Goal: Transaction & Acquisition: Purchase product/service

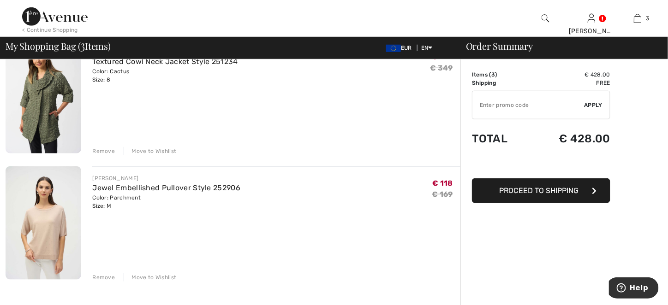
scroll to position [231, 0]
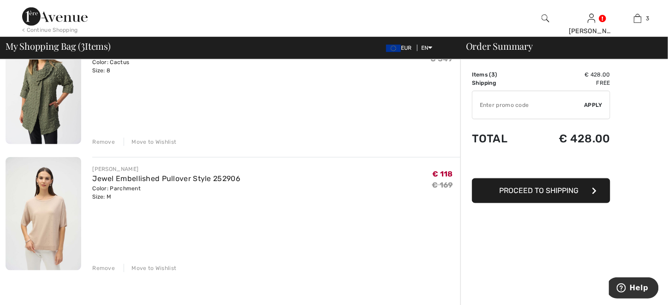
click at [102, 266] on div "Remove" at bounding box center [103, 268] width 23 height 8
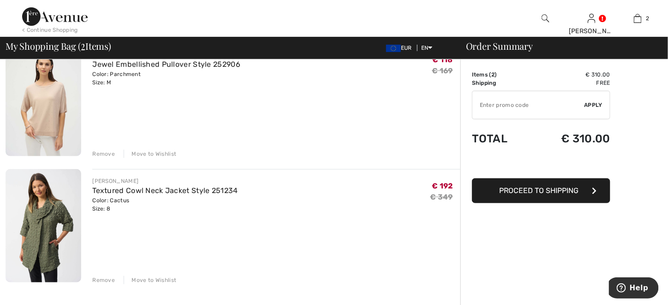
scroll to position [46, 0]
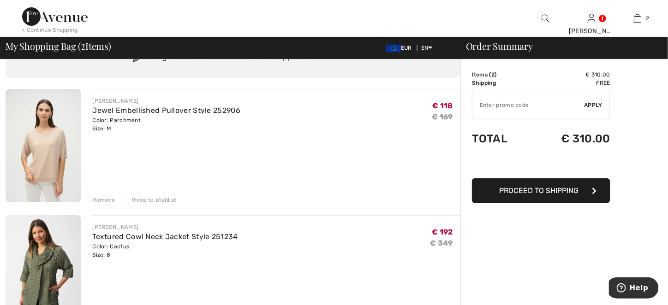
click at [32, 18] on img at bounding box center [55, 16] width 66 height 18
click at [40, 18] on img at bounding box center [55, 16] width 66 height 18
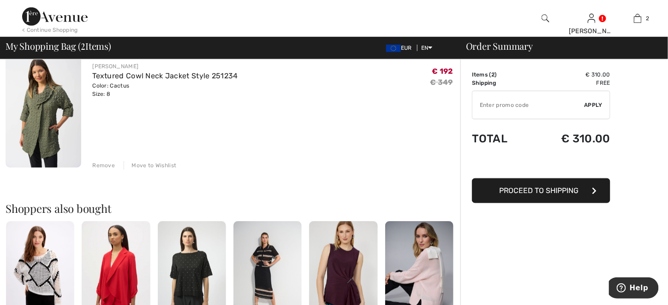
scroll to position [231, 0]
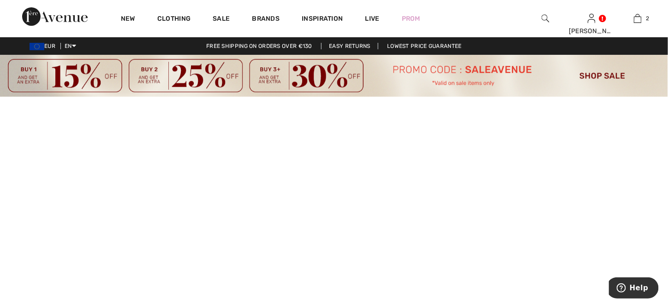
click at [591, 75] on img at bounding box center [334, 76] width 668 height 42
click at [596, 74] on img at bounding box center [334, 76] width 668 height 42
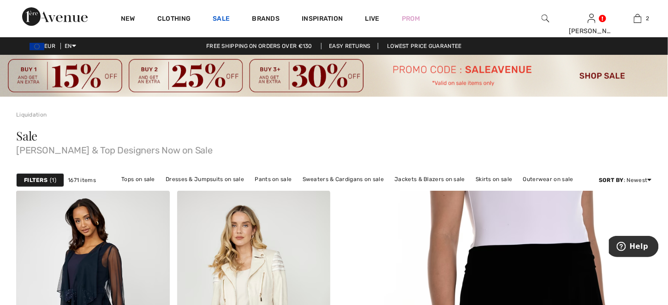
click at [219, 17] on link "Sale" at bounding box center [221, 20] width 17 height 10
click at [217, 18] on link "Sale" at bounding box center [221, 20] width 17 height 10
click at [224, 18] on link "Sale" at bounding box center [221, 20] width 17 height 10
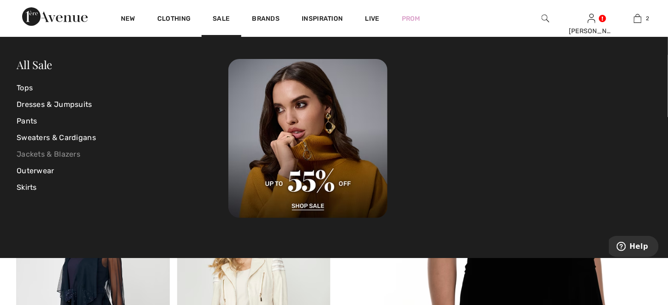
click at [32, 156] on link "Jackets & Blazers" at bounding box center [123, 154] width 212 height 17
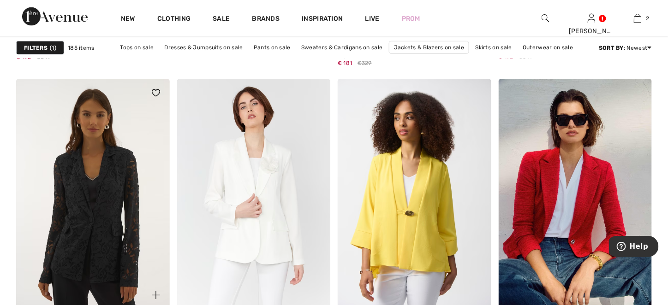
scroll to position [2769, 0]
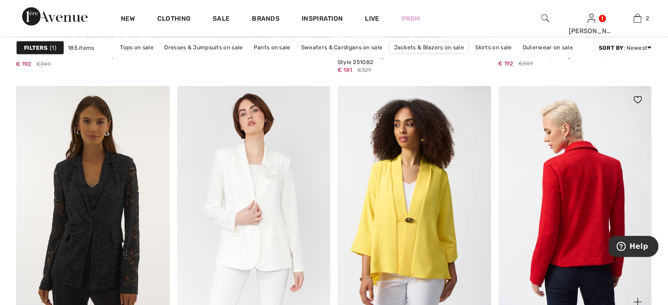
click at [589, 216] on img at bounding box center [576, 201] width 154 height 230
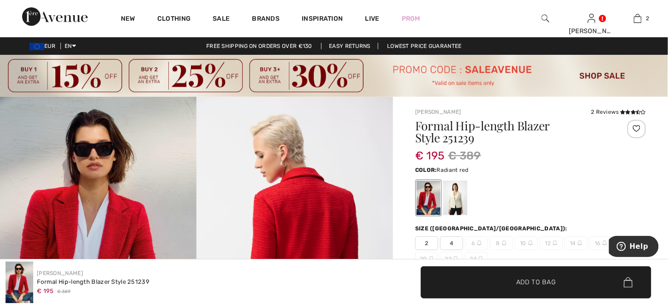
click at [421, 207] on div at bounding box center [429, 198] width 24 height 35
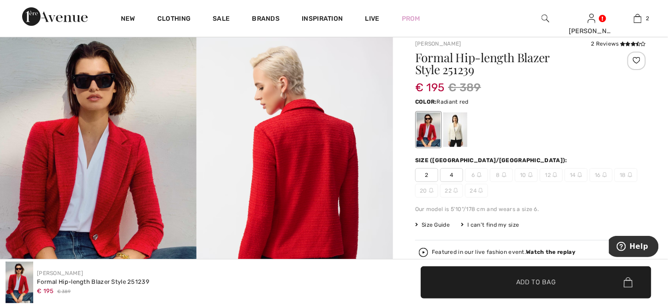
scroll to position [92, 0]
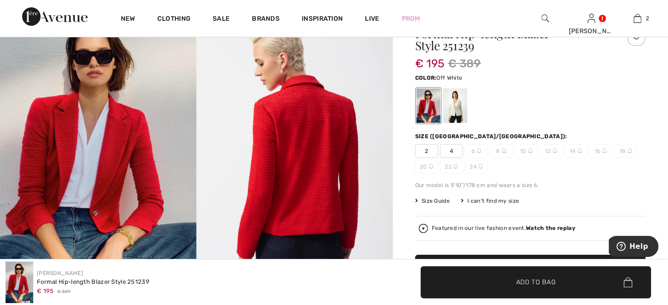
click at [454, 117] on div at bounding box center [455, 106] width 24 height 35
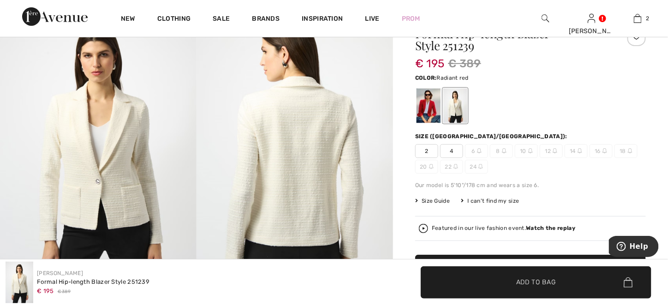
click at [426, 116] on div at bounding box center [429, 106] width 24 height 35
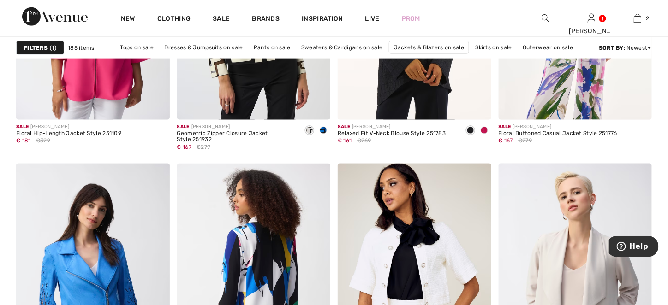
scroll to position [3876, 0]
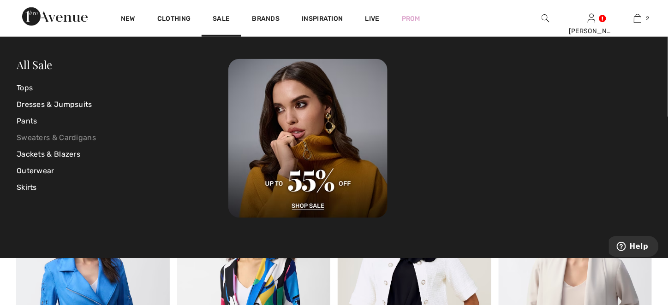
click at [61, 143] on link "Sweaters & Cardigans" at bounding box center [123, 138] width 212 height 17
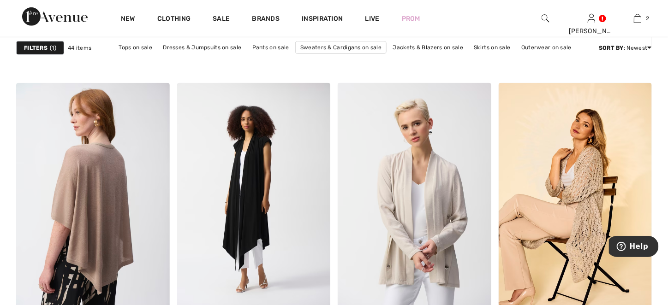
scroll to position [1292, 0]
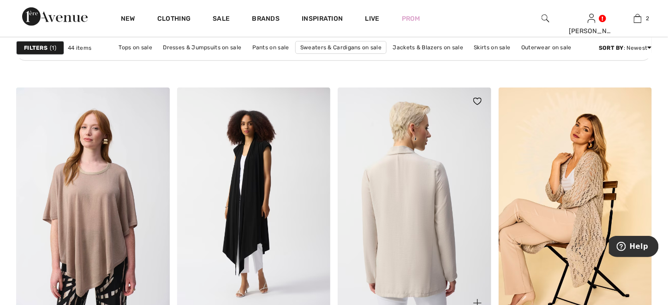
click at [401, 214] on img at bounding box center [415, 203] width 154 height 230
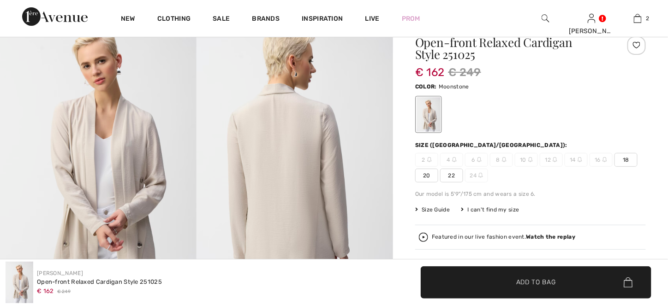
scroll to position [92, 0]
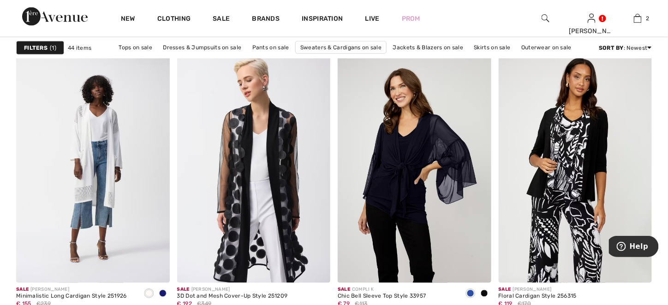
scroll to position [1615, 0]
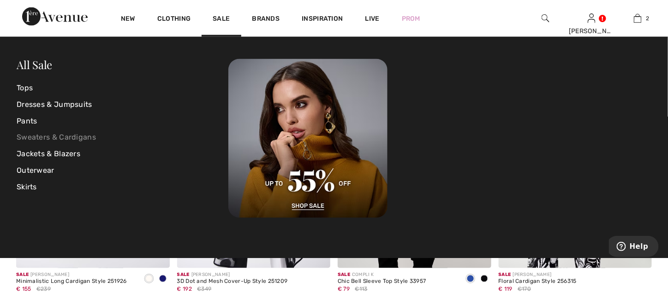
click at [70, 141] on link "Sweaters & Cardigans" at bounding box center [123, 138] width 212 height 17
click at [80, 138] on link "Sweaters & Cardigans" at bounding box center [123, 138] width 212 height 17
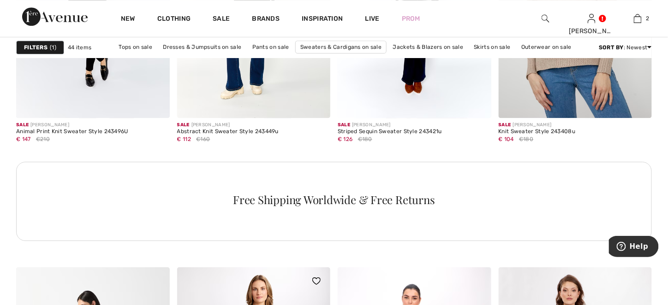
scroll to position [3230, 0]
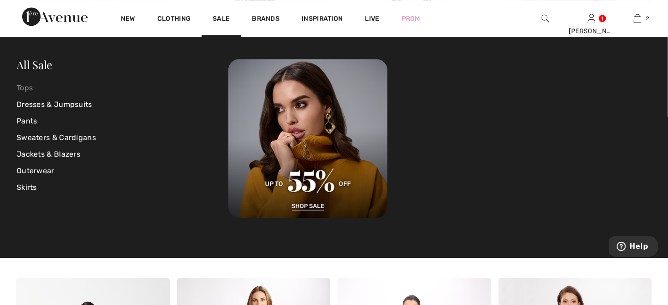
click at [31, 86] on link "Tops" at bounding box center [123, 88] width 212 height 17
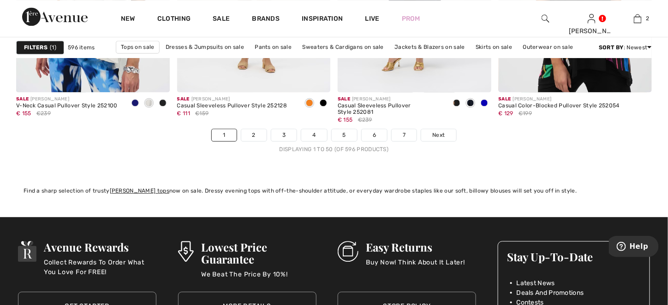
scroll to position [4199, 0]
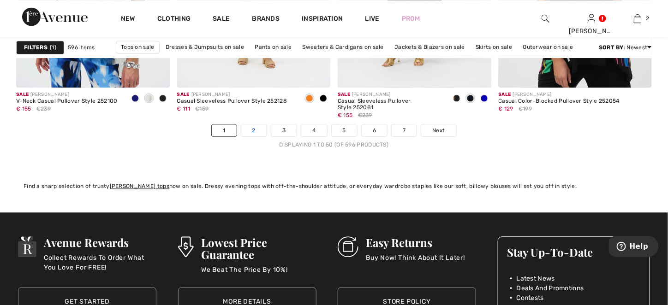
click at [250, 132] on link "2" at bounding box center [253, 131] width 25 height 12
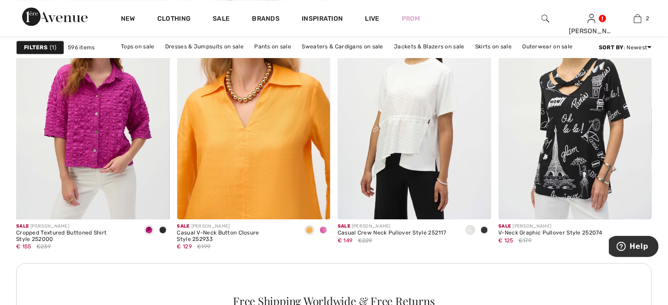
scroll to position [1892, 0]
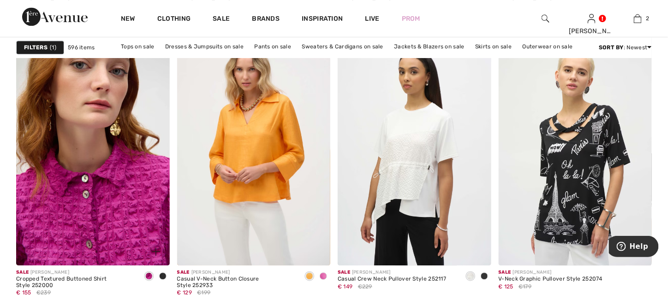
click at [83, 194] on img at bounding box center [93, 151] width 154 height 230
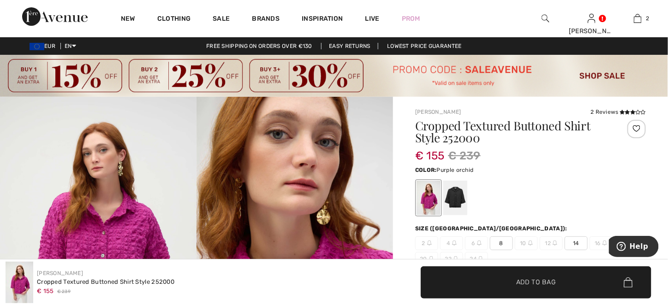
click at [432, 203] on div at bounding box center [429, 198] width 24 height 35
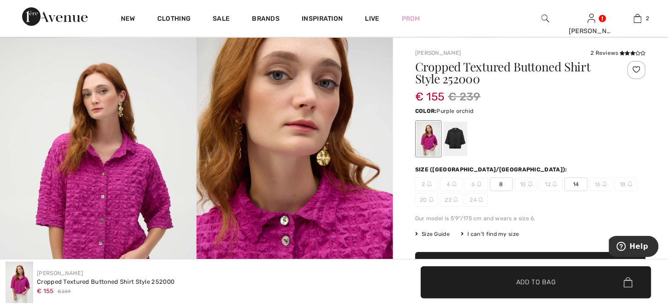
scroll to position [92, 0]
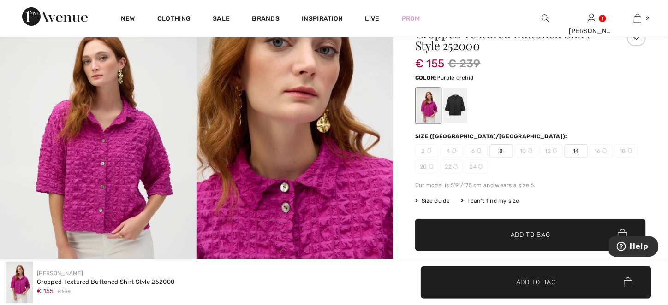
click at [502, 153] on span "8" at bounding box center [501, 151] width 23 height 14
click at [475, 239] on span "✔ Added to Bag Add to Bag" at bounding box center [530, 235] width 231 height 32
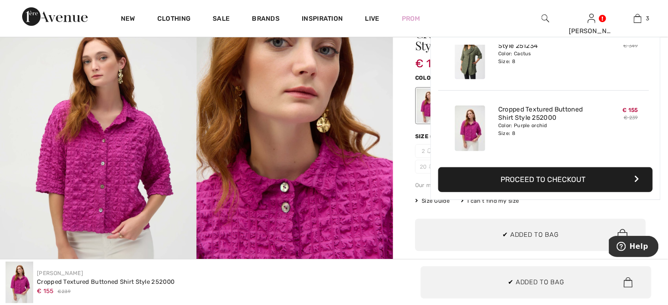
scroll to position [100, 0]
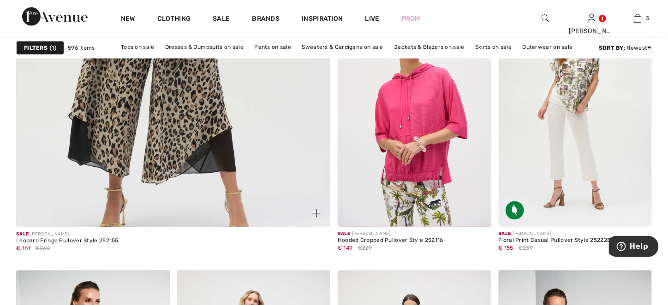
scroll to position [2538, 0]
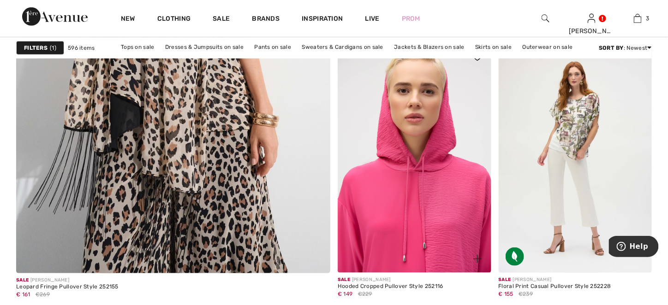
click at [427, 181] on img at bounding box center [415, 158] width 154 height 230
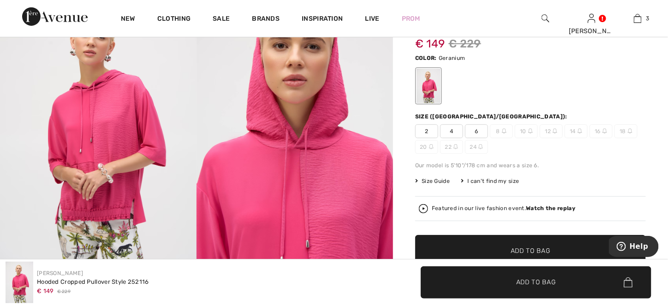
scroll to position [92, 0]
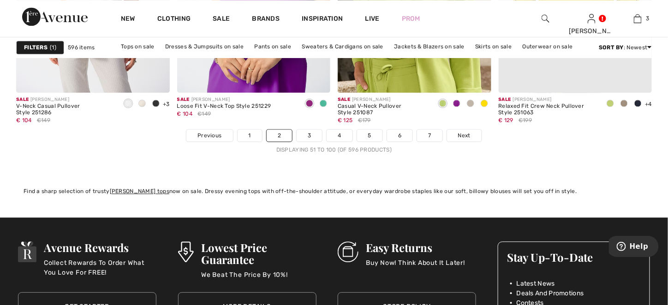
scroll to position [4199, 0]
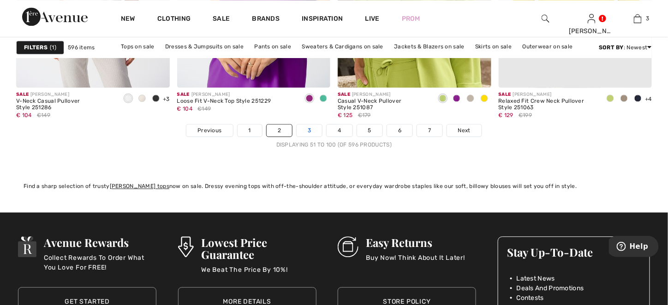
click at [306, 133] on link "3" at bounding box center [309, 131] width 25 height 12
click at [312, 133] on link "3" at bounding box center [309, 131] width 25 height 12
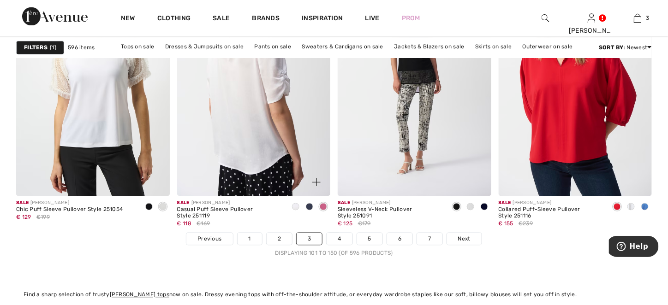
scroll to position [4107, 0]
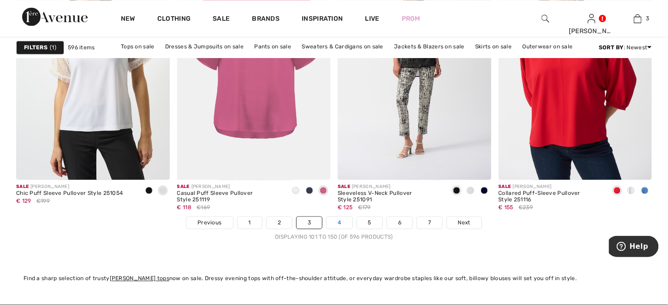
click at [335, 221] on link "4" at bounding box center [339, 223] width 25 height 12
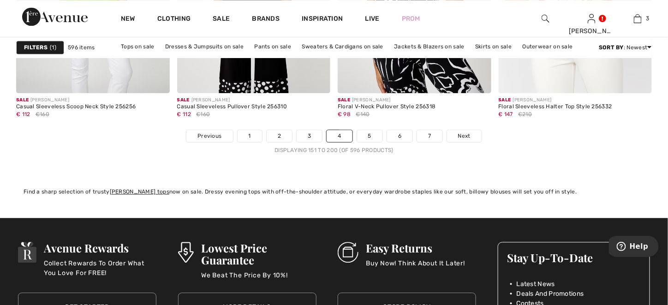
scroll to position [4199, 0]
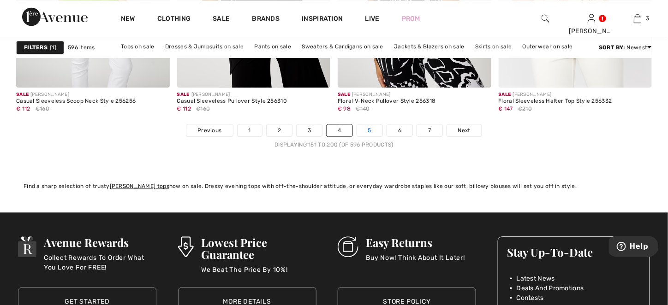
click at [366, 133] on link "5" at bounding box center [369, 131] width 25 height 12
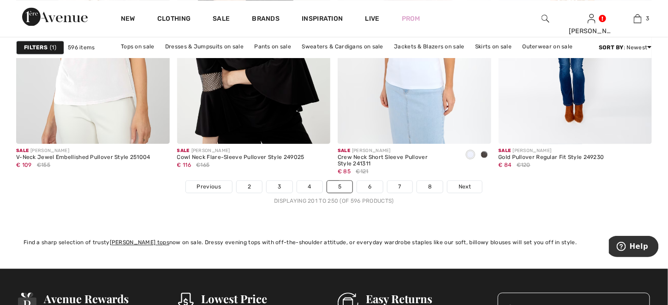
scroll to position [4153, 0]
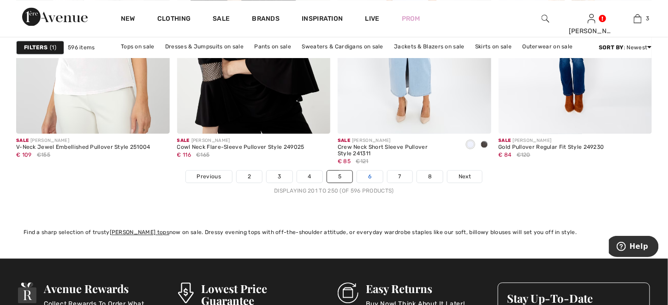
click at [367, 177] on link "6" at bounding box center [369, 177] width 25 height 12
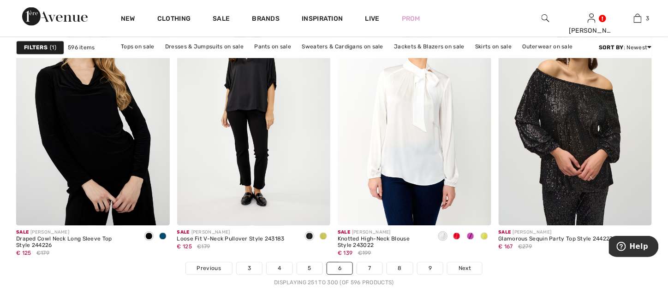
scroll to position [4245, 0]
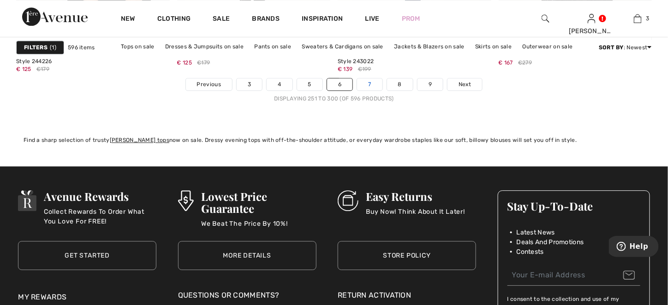
click at [369, 86] on link "7" at bounding box center [369, 84] width 25 height 12
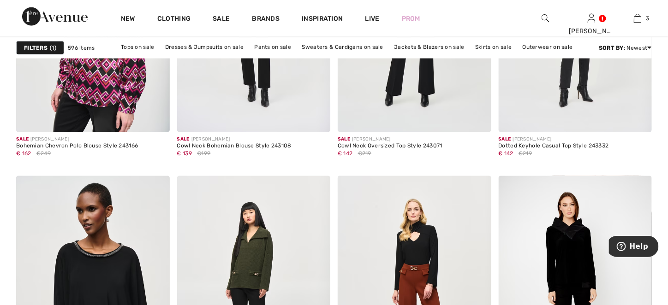
scroll to position [4014, 0]
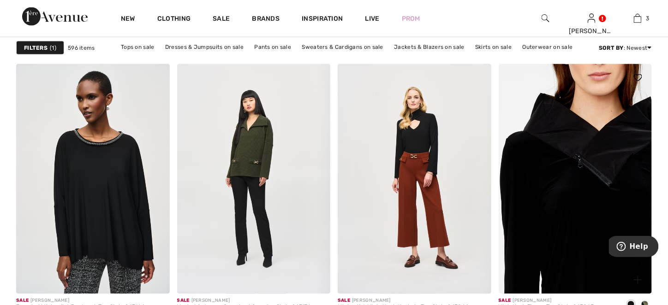
click at [592, 151] on img at bounding box center [576, 179] width 154 height 230
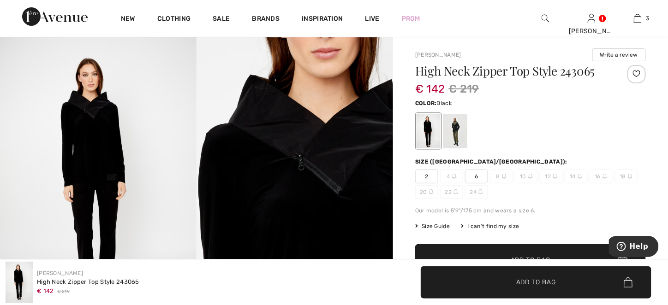
scroll to position [46, 0]
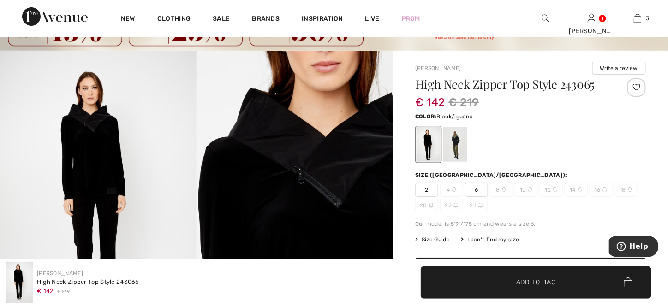
click at [453, 147] on div at bounding box center [455, 144] width 24 height 35
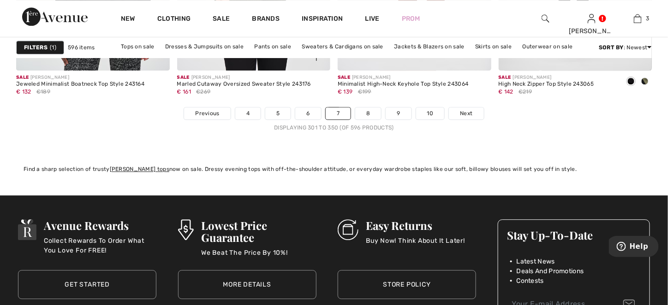
scroll to position [4245, 0]
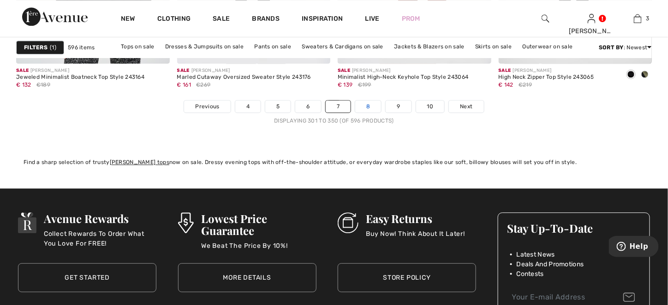
click at [365, 101] on link "8" at bounding box center [368, 107] width 26 height 12
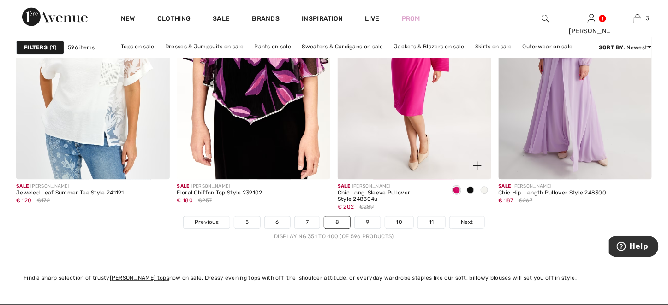
scroll to position [4153, 0]
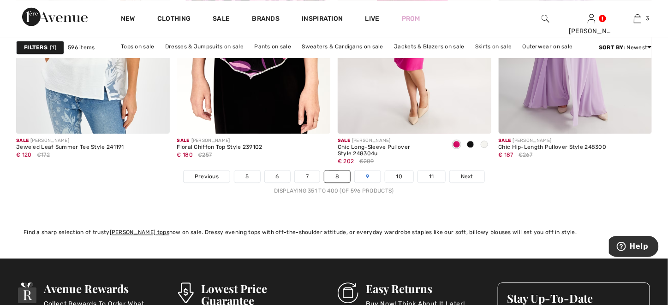
click at [367, 180] on link "9" at bounding box center [367, 177] width 25 height 12
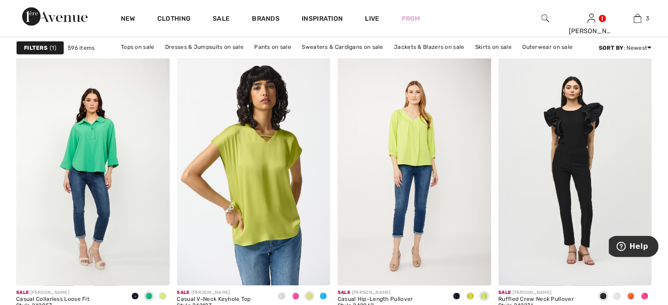
scroll to position [1338, 0]
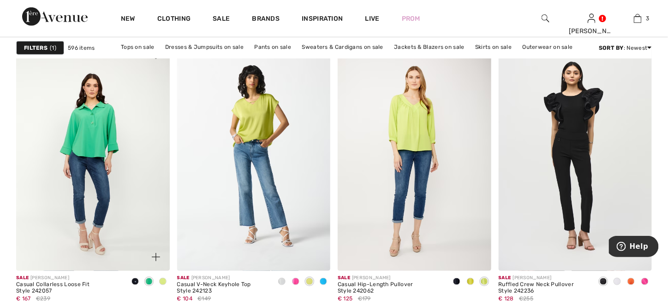
click at [136, 280] on span at bounding box center [135, 281] width 7 height 7
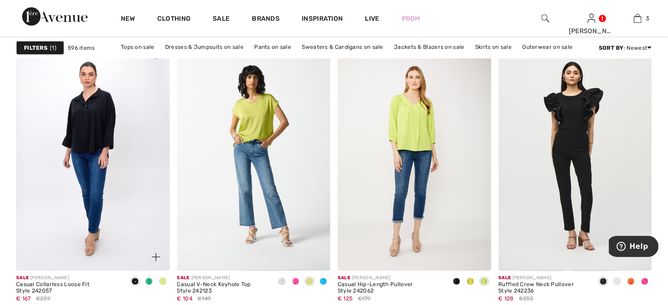
scroll to position [1384, 0]
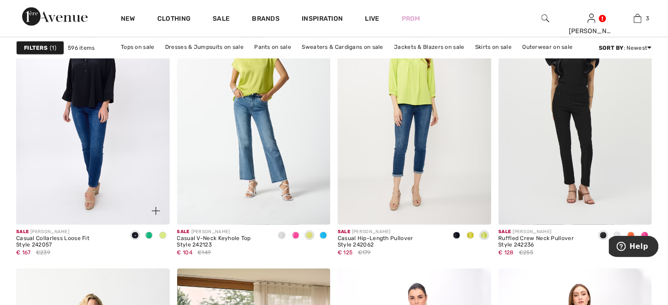
click at [150, 235] on span at bounding box center [148, 235] width 7 height 7
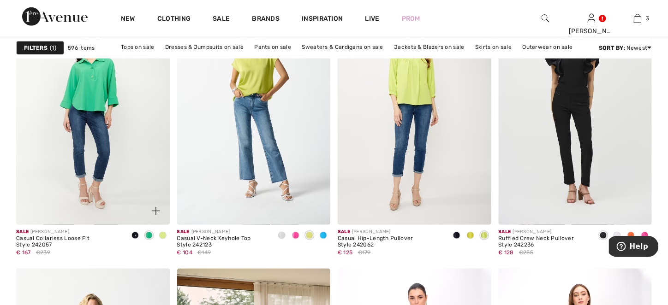
click at [164, 236] on span at bounding box center [162, 235] width 7 height 7
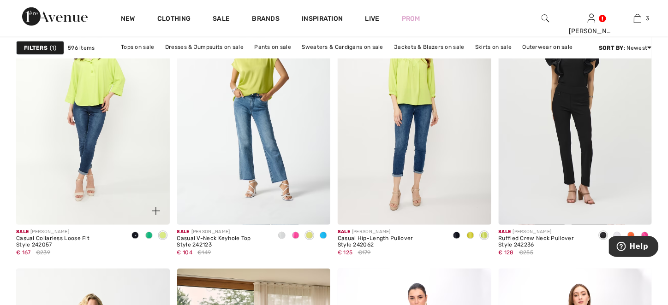
scroll to position [1338, 0]
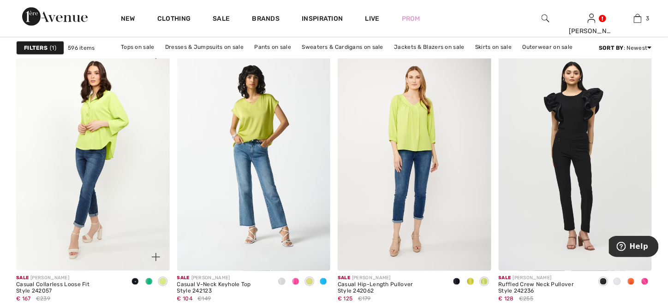
click at [120, 213] on img at bounding box center [93, 157] width 154 height 230
click at [117, 215] on img at bounding box center [93, 157] width 154 height 230
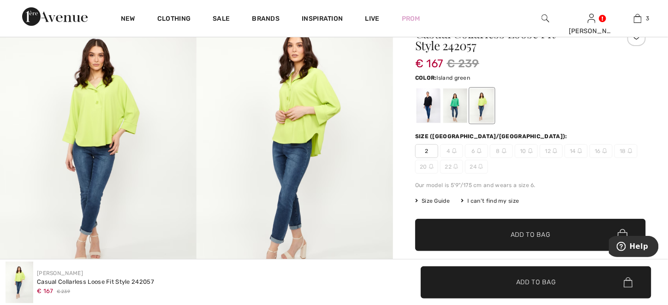
click at [452, 104] on div at bounding box center [455, 106] width 24 height 35
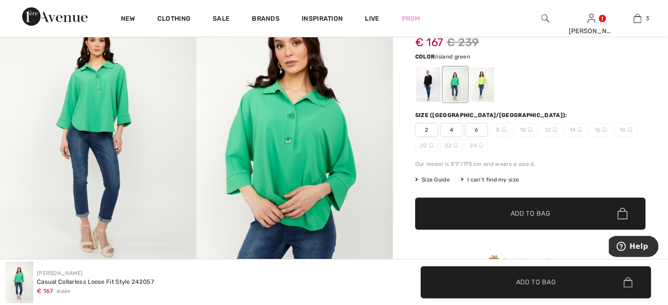
scroll to position [92, 0]
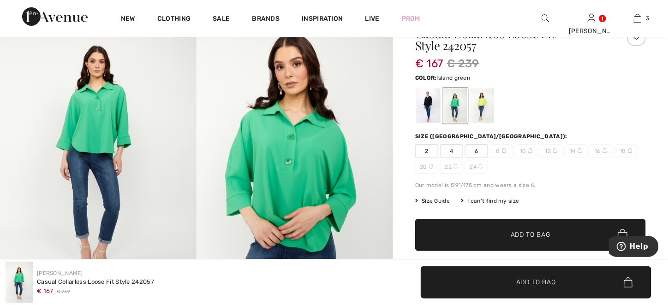
click at [455, 107] on div at bounding box center [455, 106] width 24 height 35
click at [483, 107] on div at bounding box center [482, 106] width 24 height 35
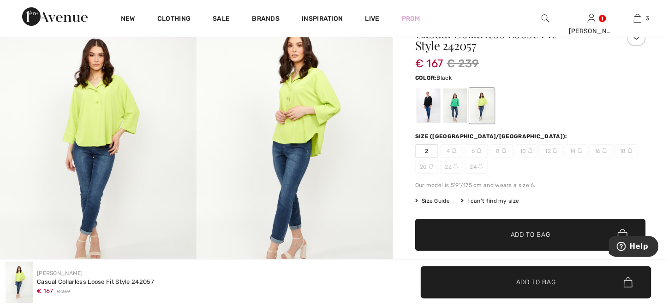
click at [422, 116] on div at bounding box center [429, 106] width 24 height 35
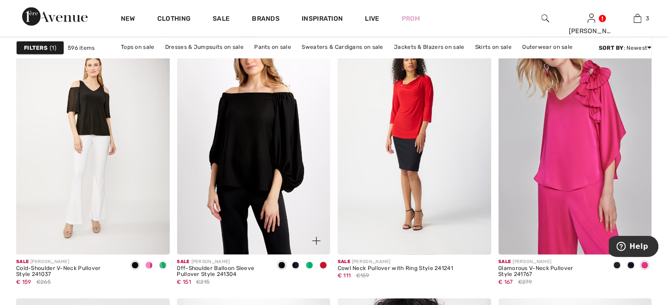
scroll to position [3738, 0]
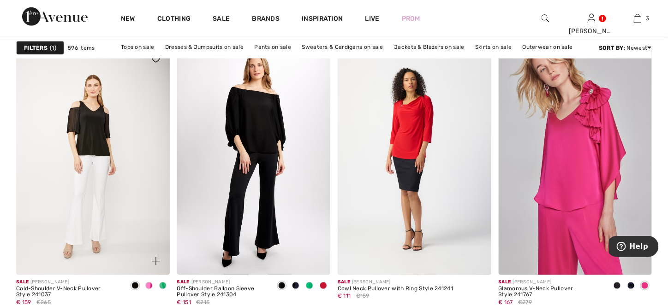
click at [165, 286] on span at bounding box center [162, 285] width 7 height 7
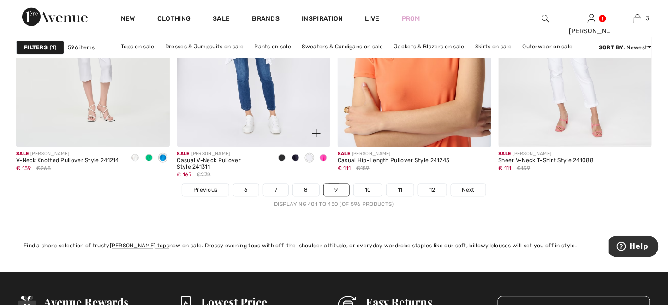
scroll to position [4153, 0]
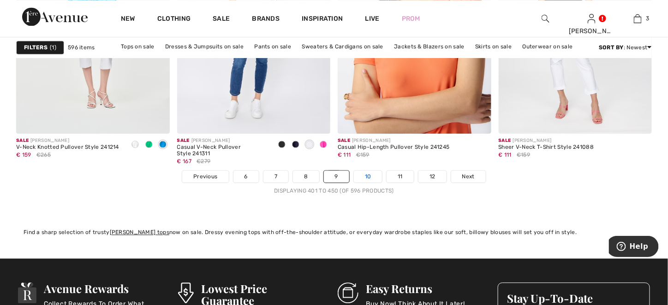
click at [366, 176] on link "10" at bounding box center [368, 177] width 29 height 12
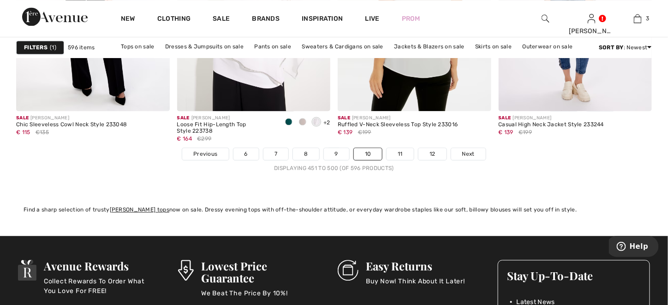
scroll to position [4199, 0]
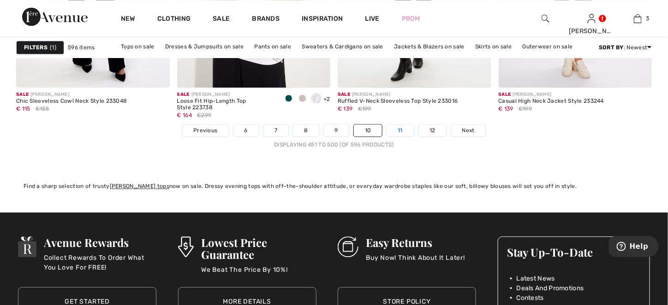
click at [392, 129] on link "11" at bounding box center [400, 131] width 27 height 12
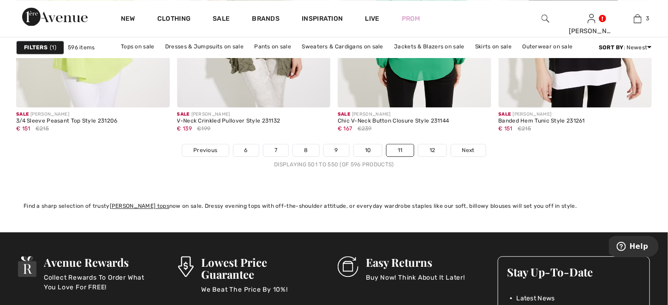
scroll to position [4199, 0]
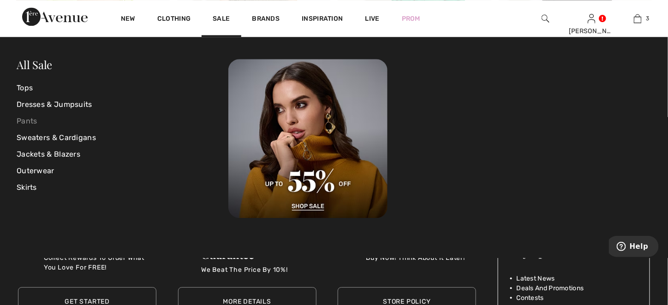
click at [55, 117] on link "Pants" at bounding box center [123, 121] width 212 height 17
click at [26, 120] on link "Pants" at bounding box center [123, 121] width 212 height 17
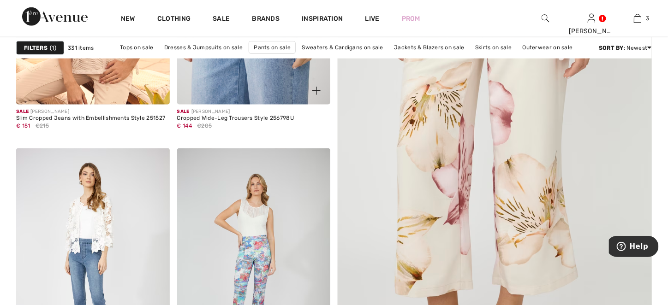
scroll to position [323, 0]
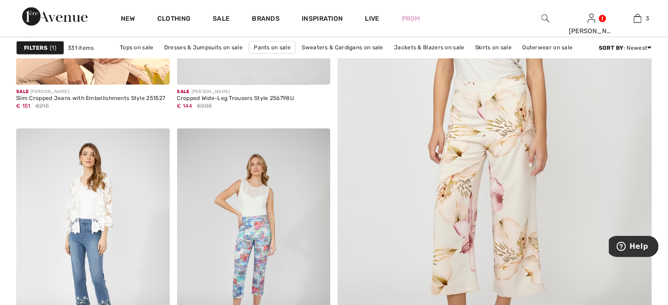
click at [466, 154] on img at bounding box center [494, 138] width 377 height 566
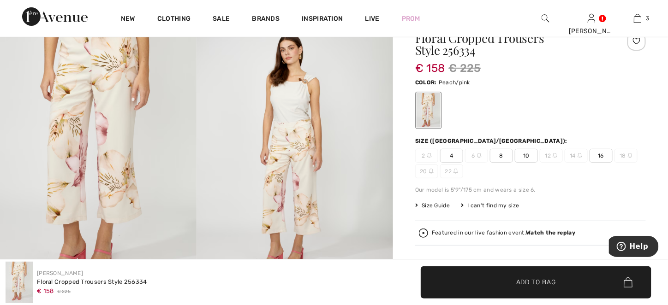
scroll to position [46, 0]
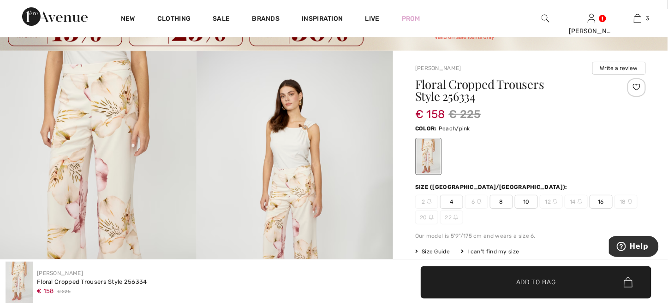
click at [502, 202] on span "8" at bounding box center [501, 202] width 23 height 14
click at [461, 287] on span "✔ Added to Bag Add to Bag" at bounding box center [536, 283] width 231 height 32
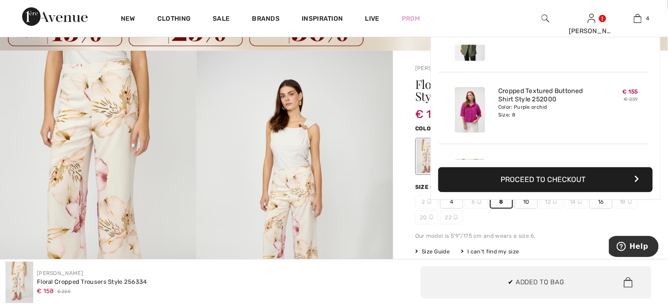
scroll to position [172, 0]
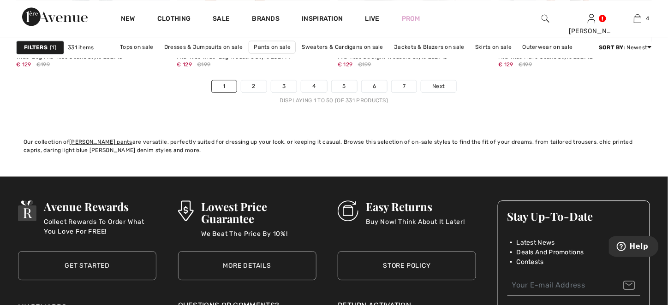
scroll to position [4245, 0]
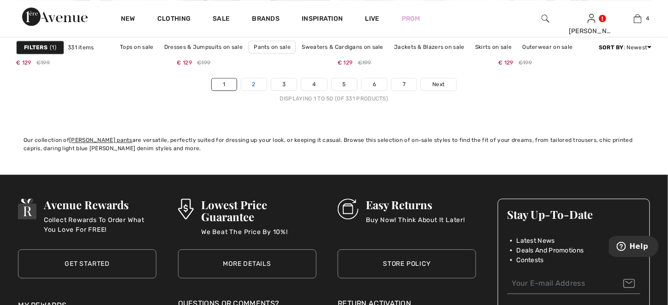
click at [259, 83] on link "2" at bounding box center [253, 84] width 25 height 12
click at [258, 83] on link "2" at bounding box center [253, 84] width 25 height 12
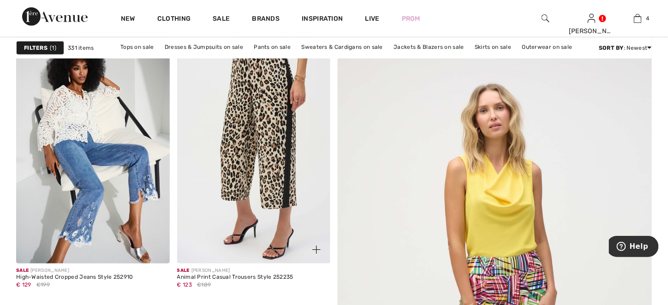
scroll to position [138, 0]
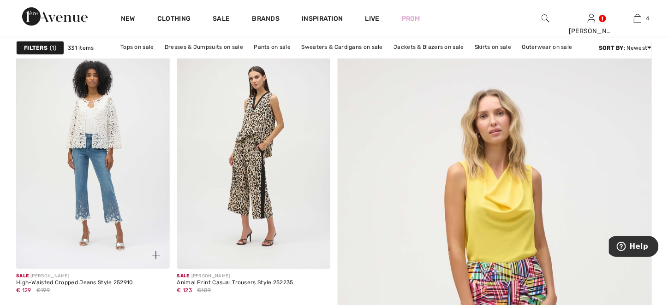
click at [106, 194] on img at bounding box center [93, 155] width 154 height 230
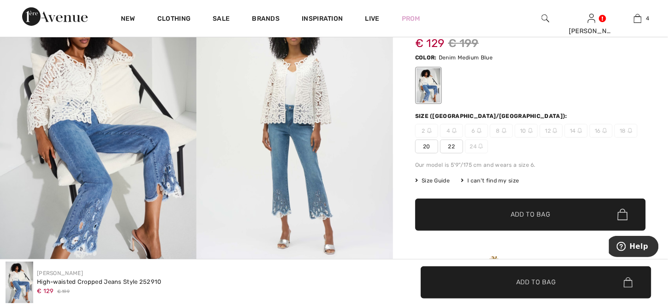
scroll to position [92, 0]
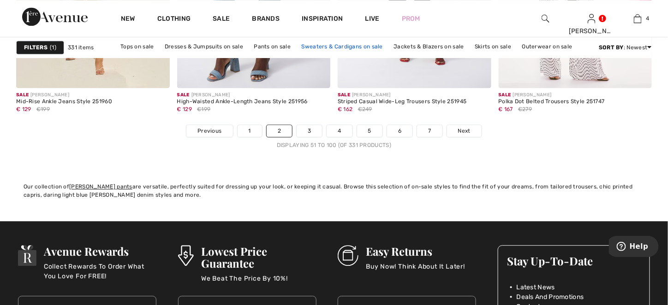
scroll to position [4107, 0]
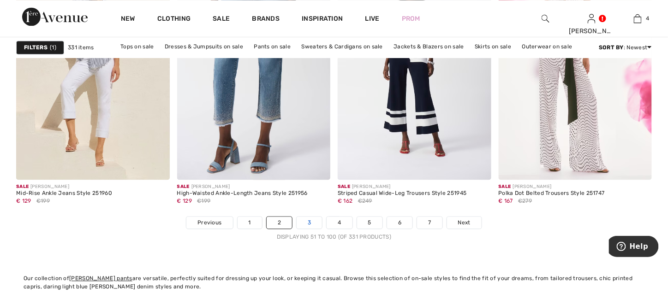
click at [309, 227] on link "3" at bounding box center [309, 223] width 25 height 12
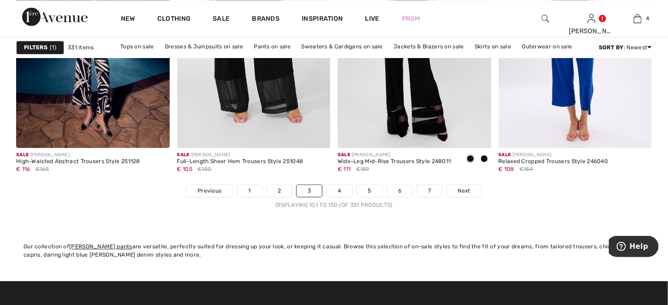
scroll to position [4153, 0]
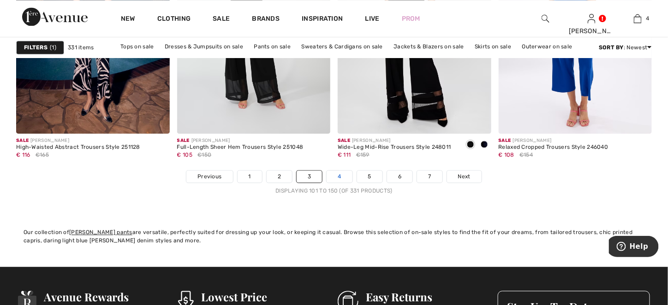
click at [339, 177] on link "4" at bounding box center [339, 177] width 25 height 12
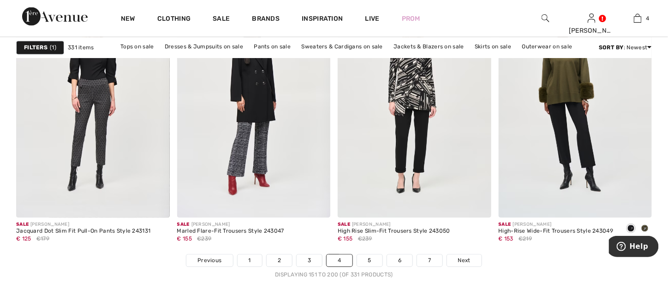
scroll to position [4061, 0]
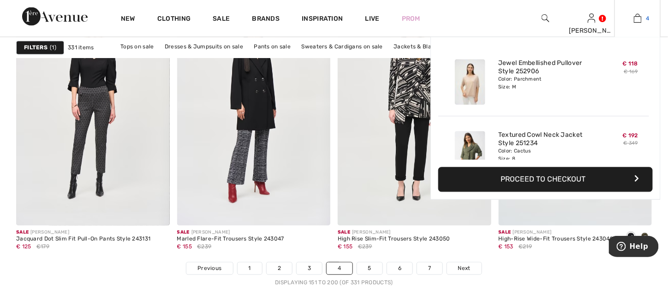
click at [636, 17] on img at bounding box center [638, 18] width 8 height 11
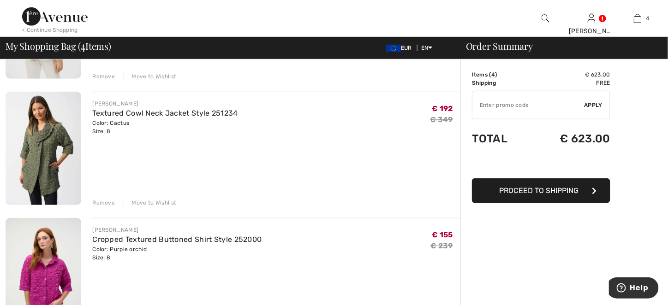
scroll to position [185, 0]
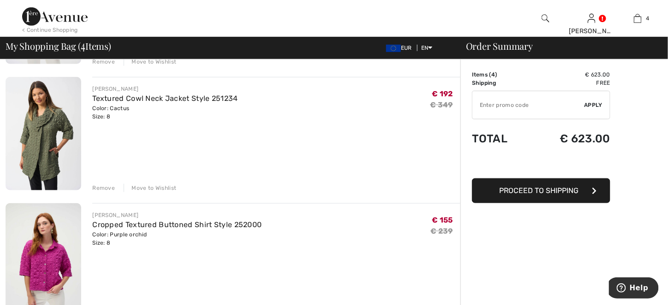
click at [100, 191] on div "Remove" at bounding box center [103, 188] width 23 height 8
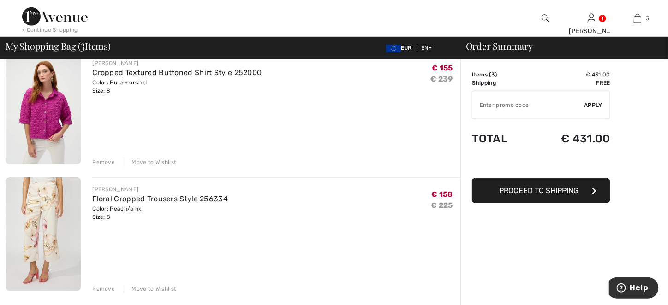
scroll to position [231, 0]
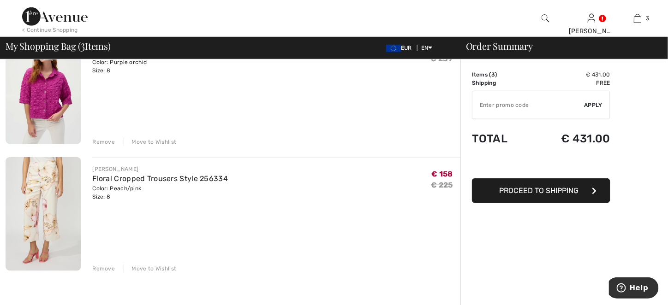
drag, startPoint x: 479, startPoint y: 103, endPoint x: 473, endPoint y: 105, distance: 6.3
click at [479, 103] on input "TEXT" at bounding box center [529, 105] width 112 height 28
click at [479, 105] on input "TEXT" at bounding box center [529, 105] width 112 height 28
click at [501, 102] on input "TEXT" at bounding box center [529, 105] width 112 height 28
drag, startPoint x: 501, startPoint y: 103, endPoint x: 499, endPoint y: 108, distance: 5.0
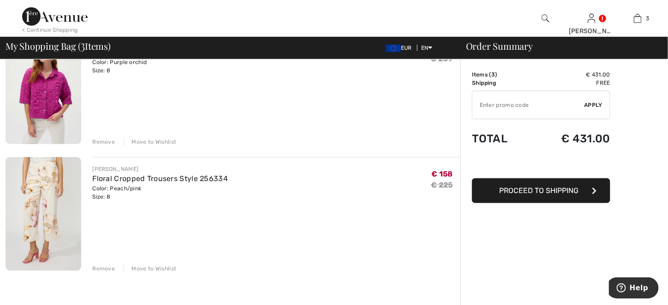
click at [499, 108] on input "TEXT" at bounding box center [529, 105] width 112 height 28
type input "SALEAVENUE"
click at [591, 105] on span "Apply" at bounding box center [594, 105] width 18 height 8
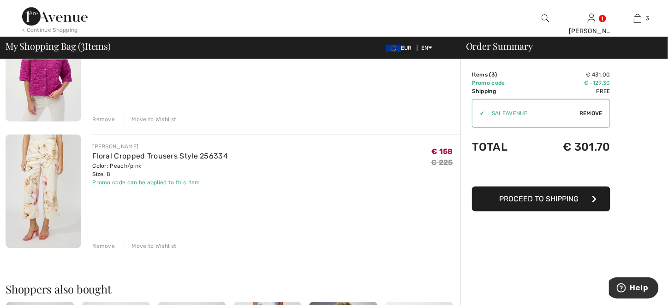
scroll to position [323, 0]
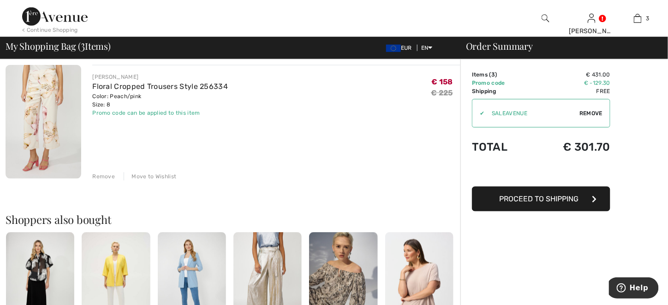
click at [102, 173] on div "Remove" at bounding box center [103, 177] width 23 height 8
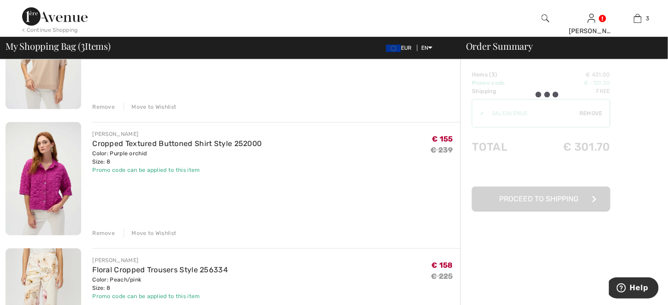
scroll to position [138, 0]
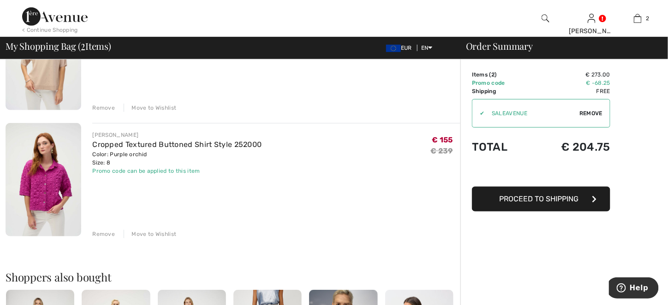
click at [102, 234] on div "Remove" at bounding box center [103, 234] width 23 height 8
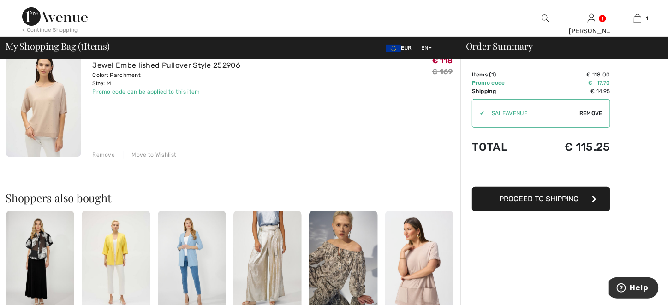
scroll to position [0, 0]
